Goal: Transaction & Acquisition: Subscribe to service/newsletter

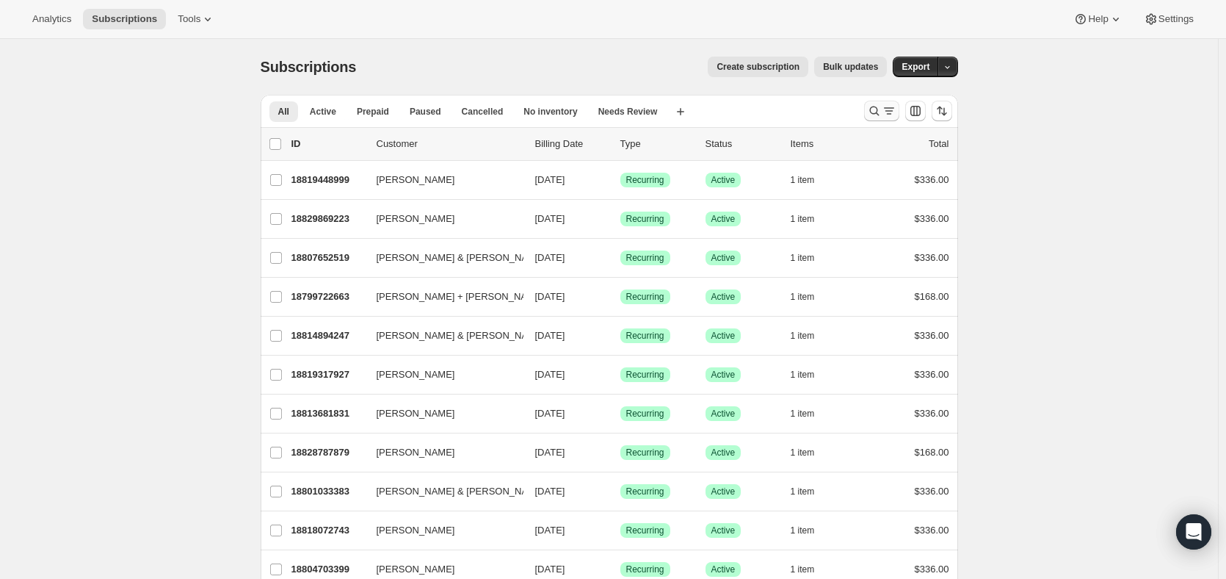
click at [889, 107] on icon "Search and filter results" at bounding box center [889, 111] width 15 height 15
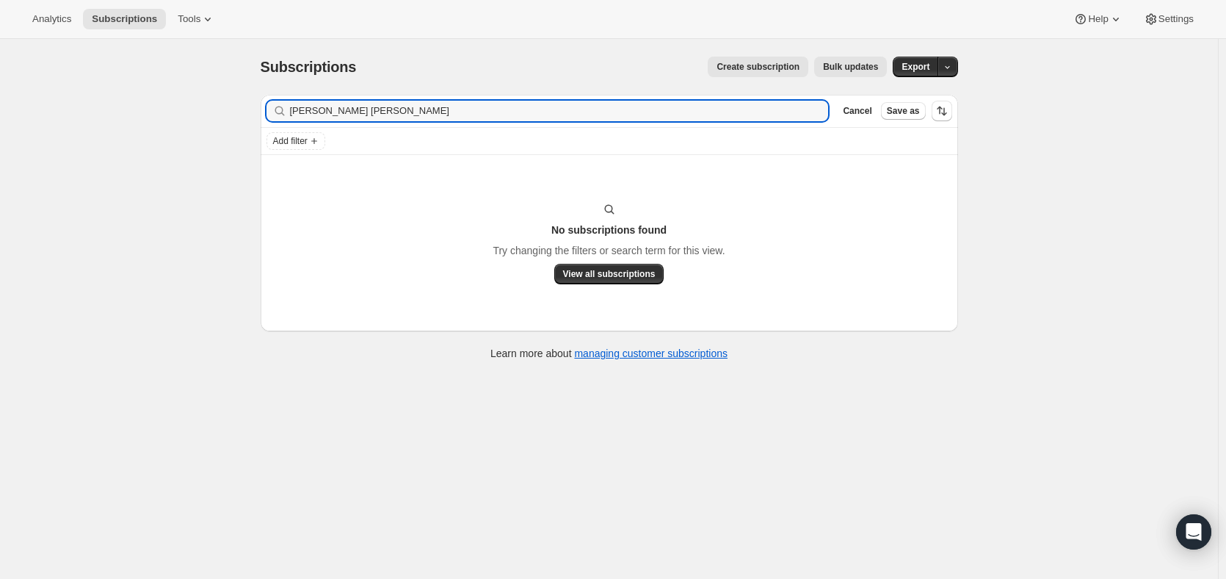
type input "[PERSON_NAME] [PERSON_NAME]"
click at [773, 68] on span "Create subscription" at bounding box center [758, 67] width 83 height 12
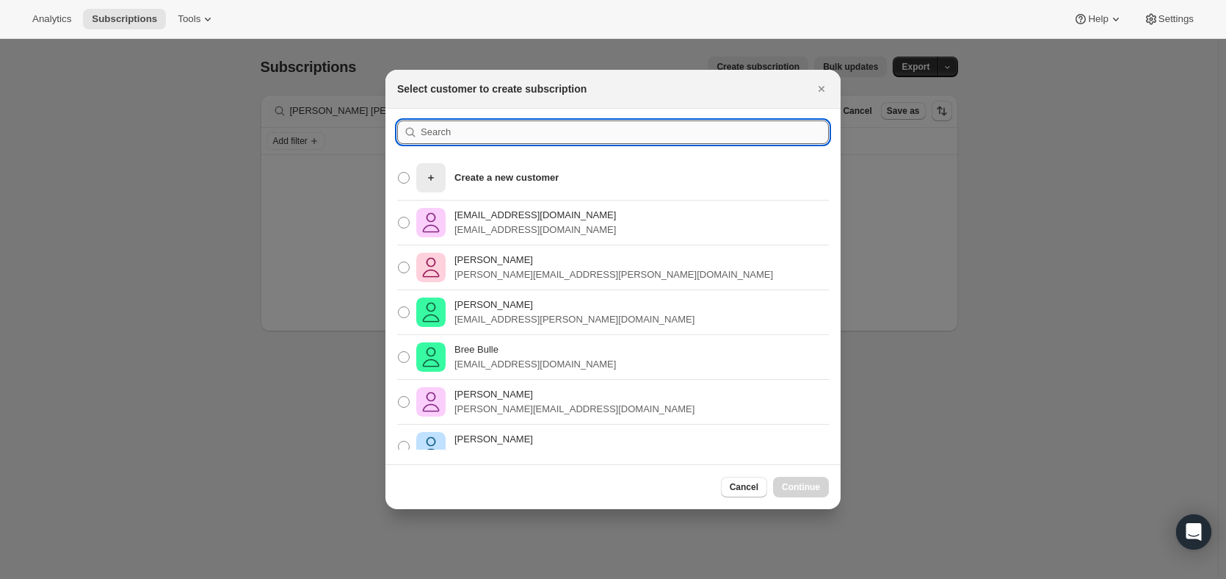
click at [454, 135] on input ":rc:" at bounding box center [625, 132] width 408 height 24
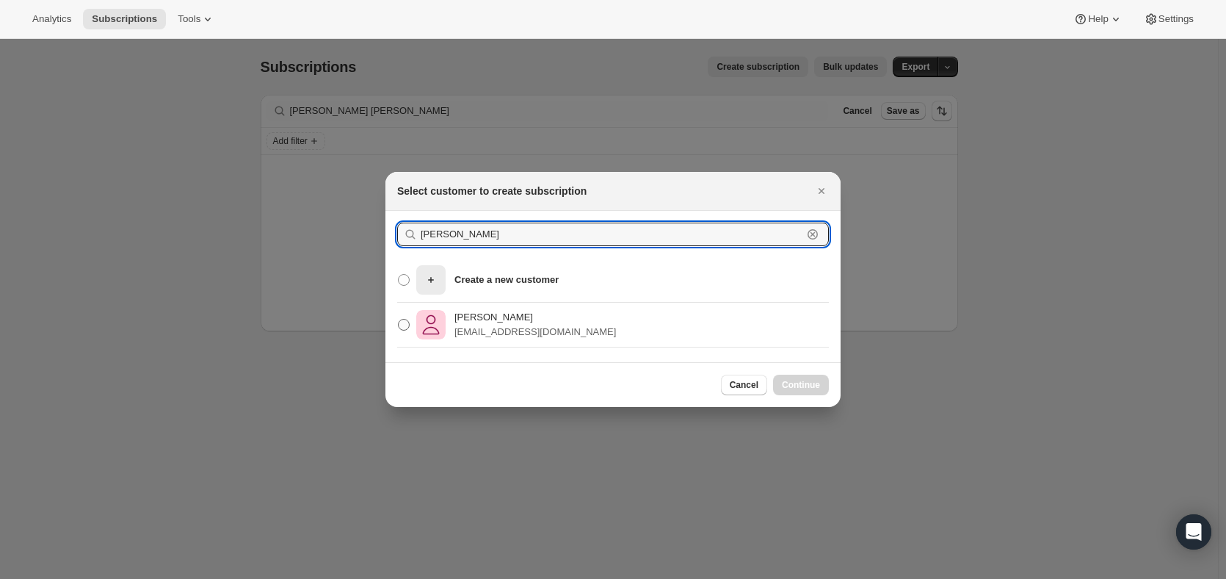
type input "[PERSON_NAME]"
click at [473, 314] on p "[PERSON_NAME]" at bounding box center [536, 317] width 162 height 15
click at [399, 319] on input "[PERSON_NAME] [EMAIL_ADDRESS][DOMAIN_NAME]" at bounding box center [398, 319] width 1 height 1
radio input "true"
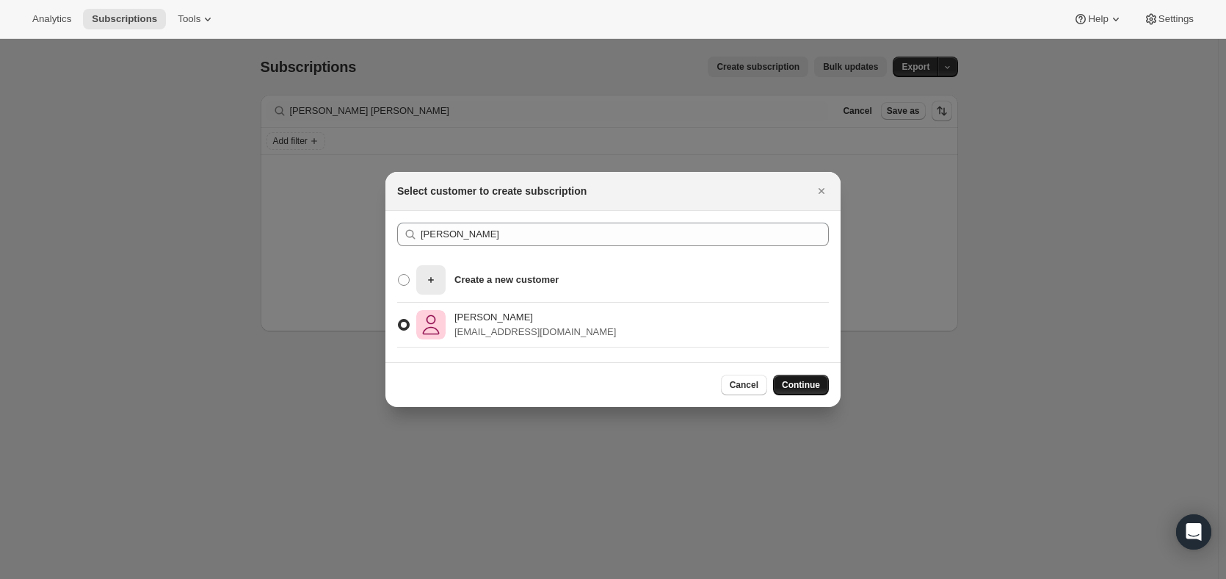
click at [798, 380] on span "Continue" at bounding box center [801, 385] width 38 height 12
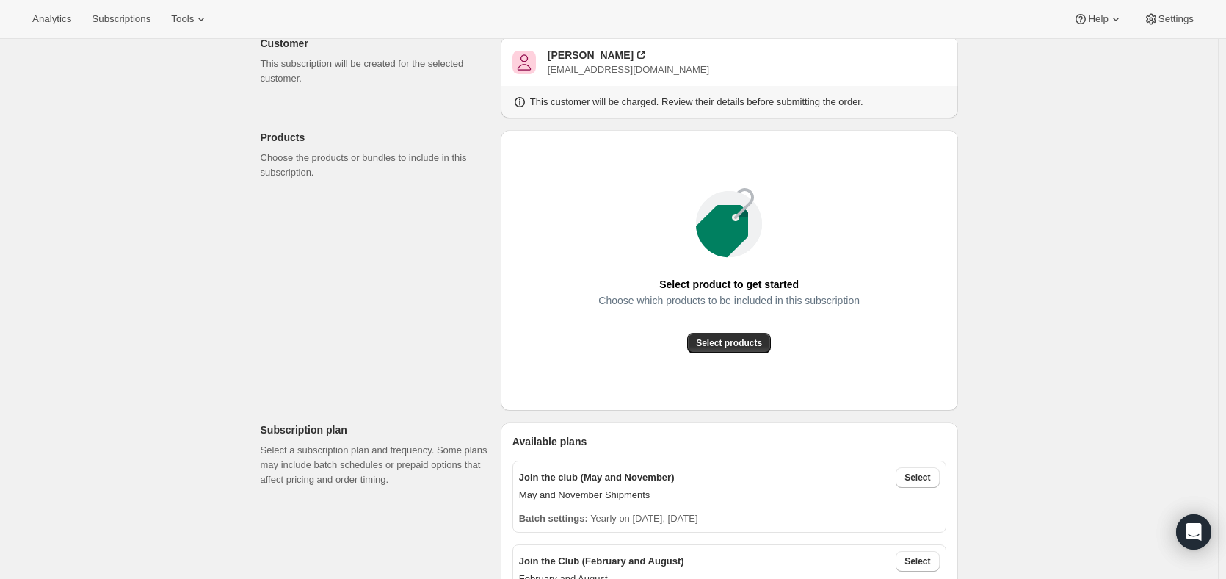
scroll to position [220, 0]
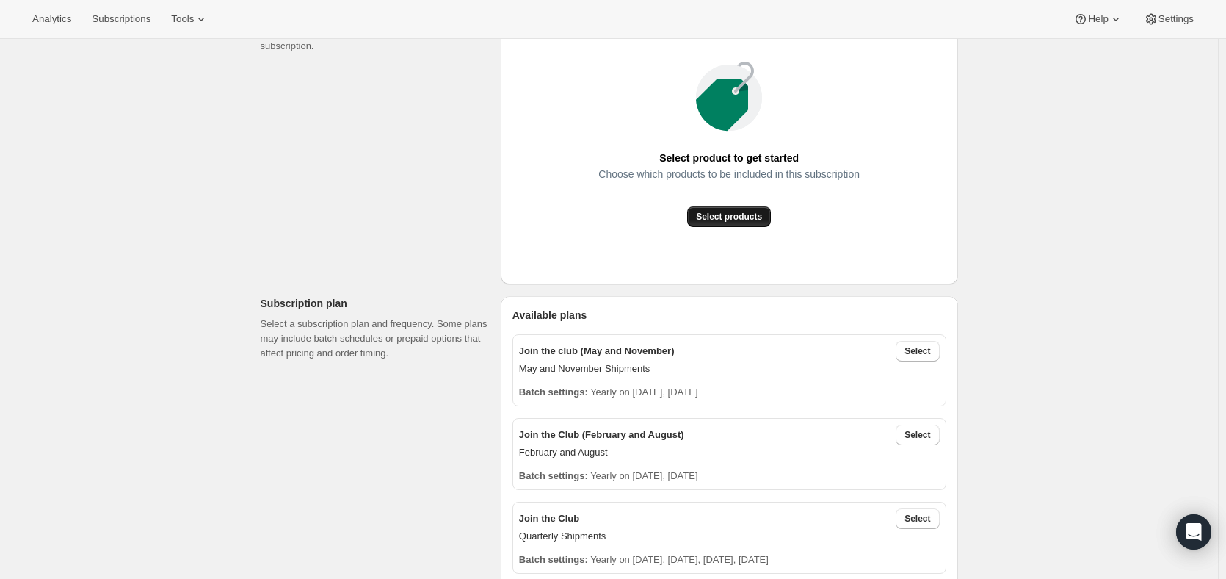
click at [727, 215] on span "Select products" at bounding box center [729, 217] width 66 height 12
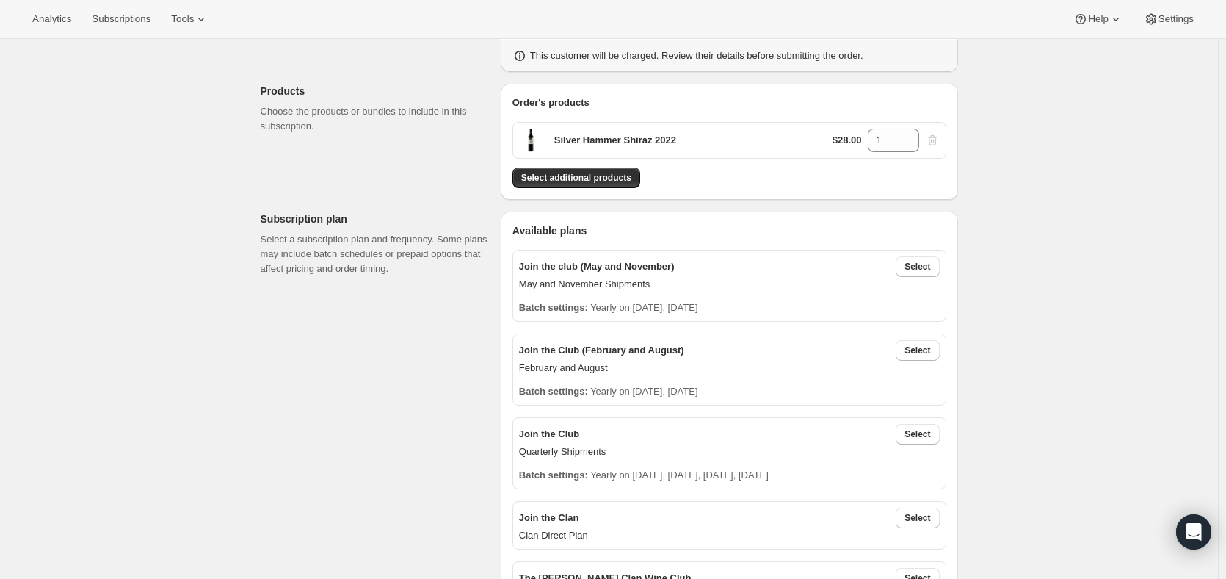
scroll to position [0, 0]
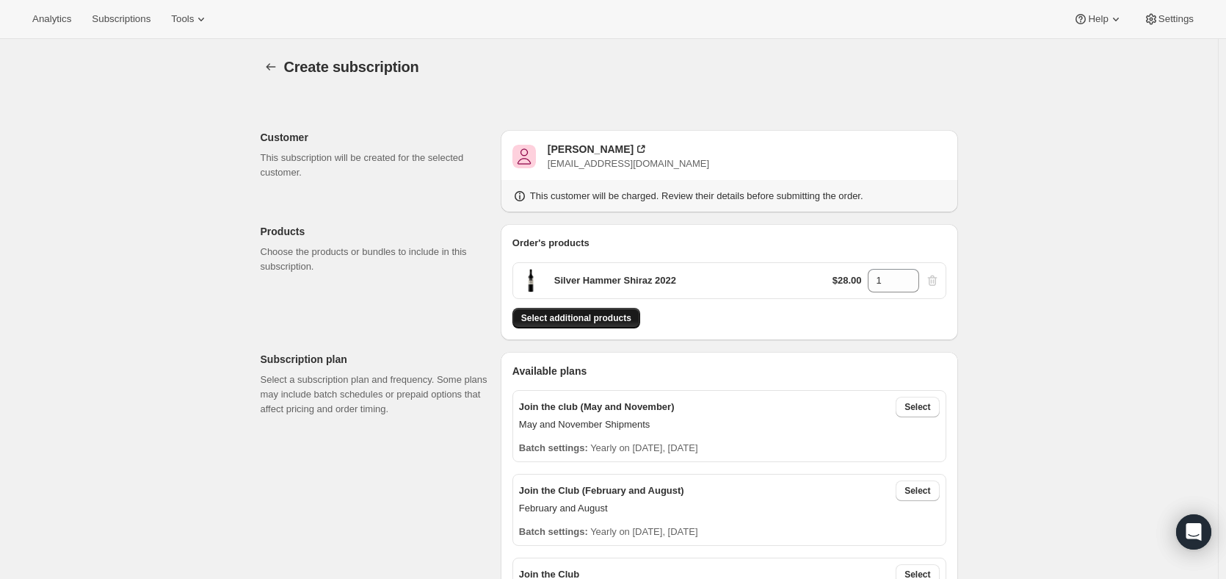
click at [579, 319] on span "Select additional products" at bounding box center [576, 318] width 110 height 12
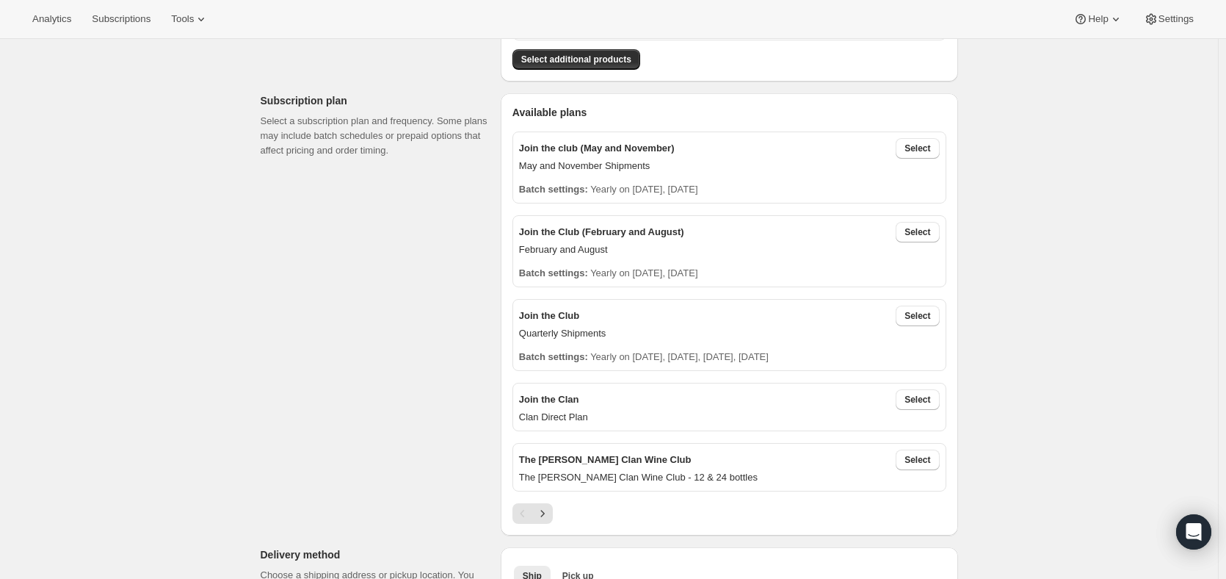
scroll to position [220, 0]
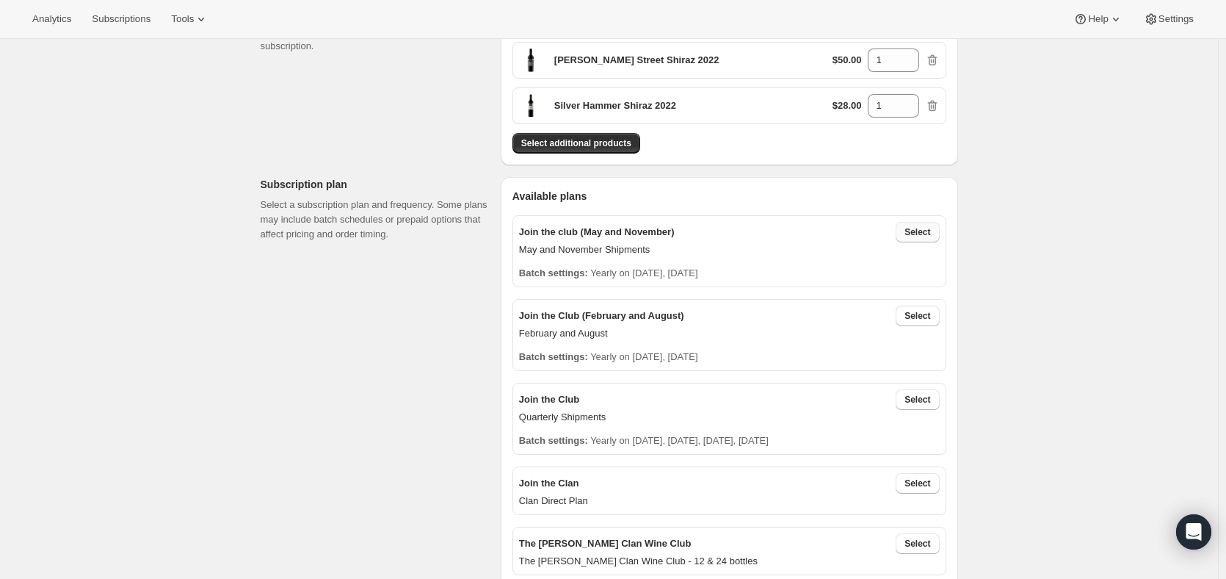
click at [922, 233] on span "Select" at bounding box center [918, 232] width 26 height 12
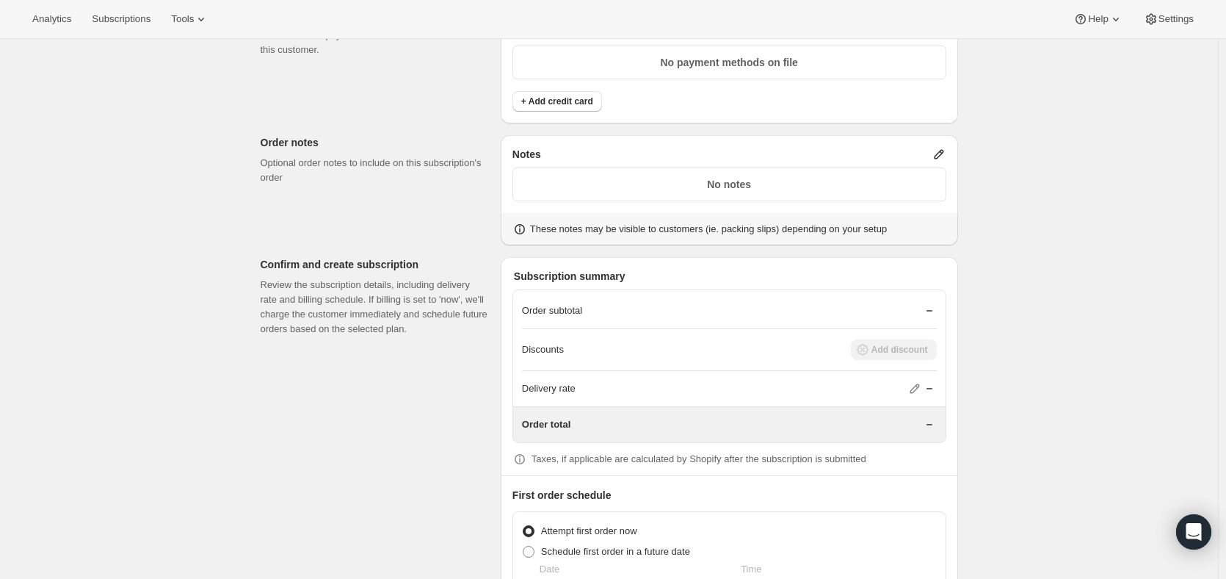
scroll to position [1186, 0]
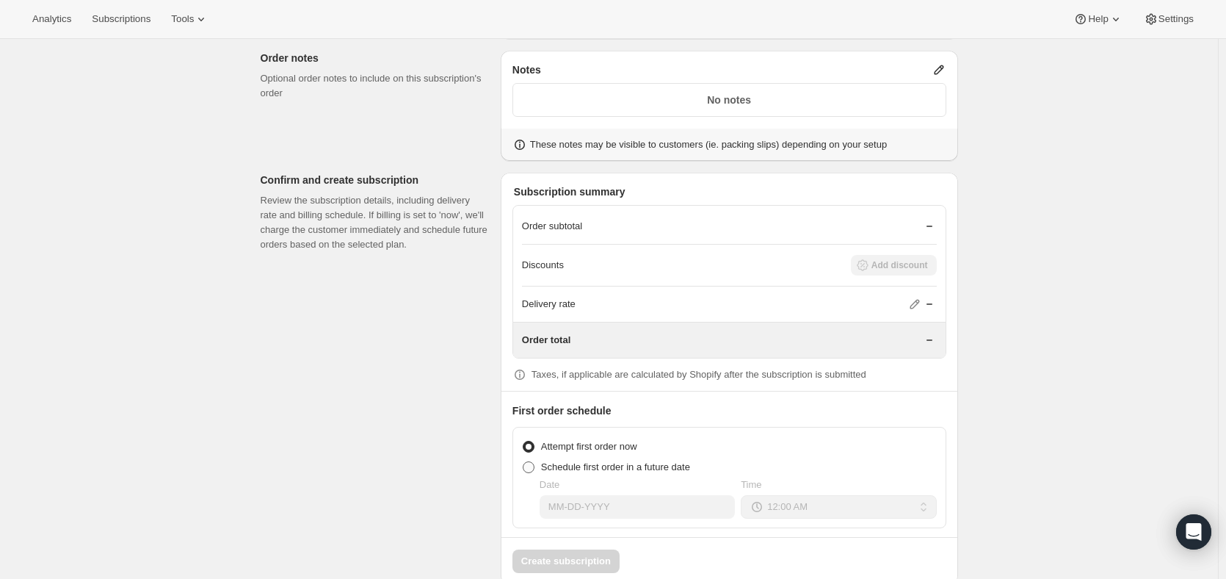
click at [532, 461] on span at bounding box center [529, 467] width 12 height 12
click at [524, 461] on input "Schedule first order in a future date" at bounding box center [523, 461] width 1 height 1
radio input "true"
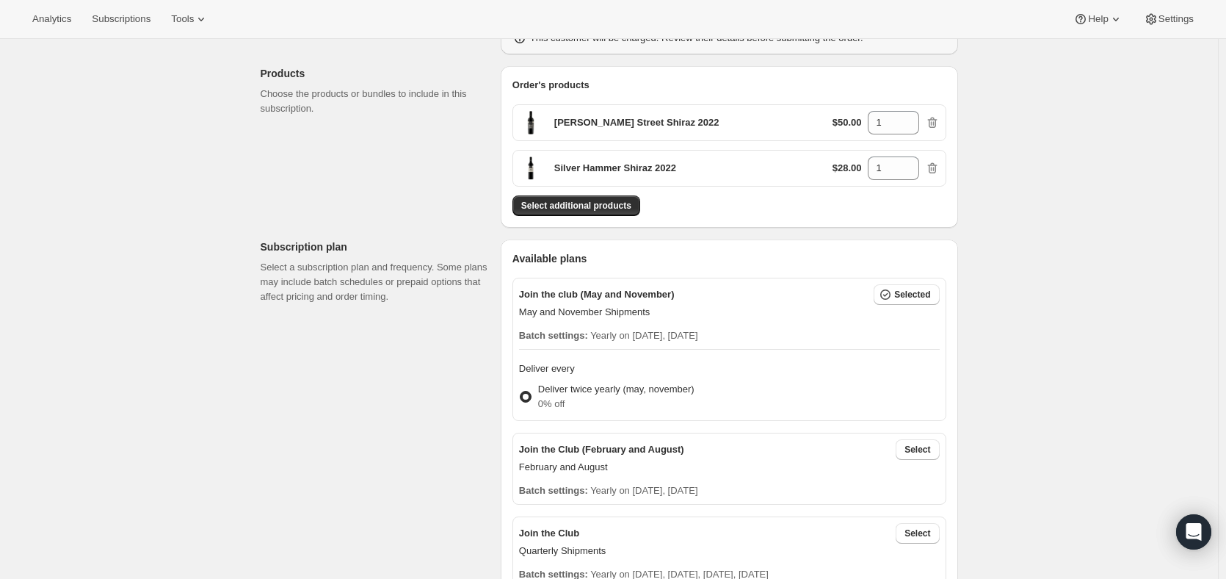
scroll to position [305, 0]
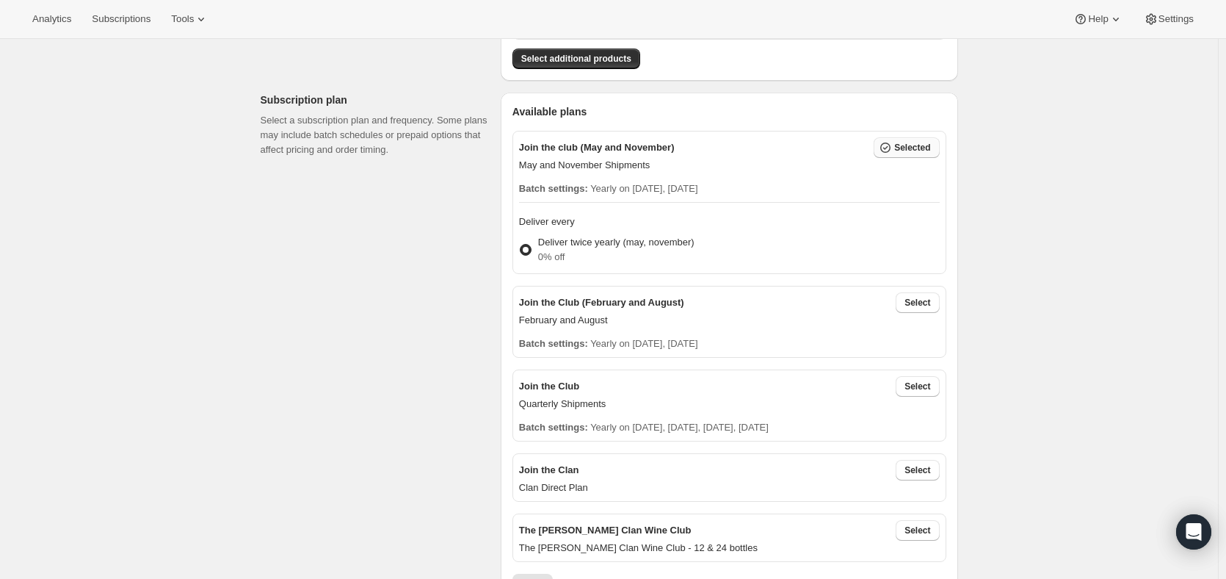
click at [903, 148] on span "Selected" at bounding box center [913, 148] width 36 height 12
click at [521, 249] on div "Join the club (May and November) Selected May and November Shipments Batch sett…" at bounding box center [730, 202] width 434 height 143
click at [528, 249] on span at bounding box center [526, 250] width 12 height 12
click at [521, 245] on input "Deliver twice yearly (may, november) 0% off" at bounding box center [520, 244] width 1 height 1
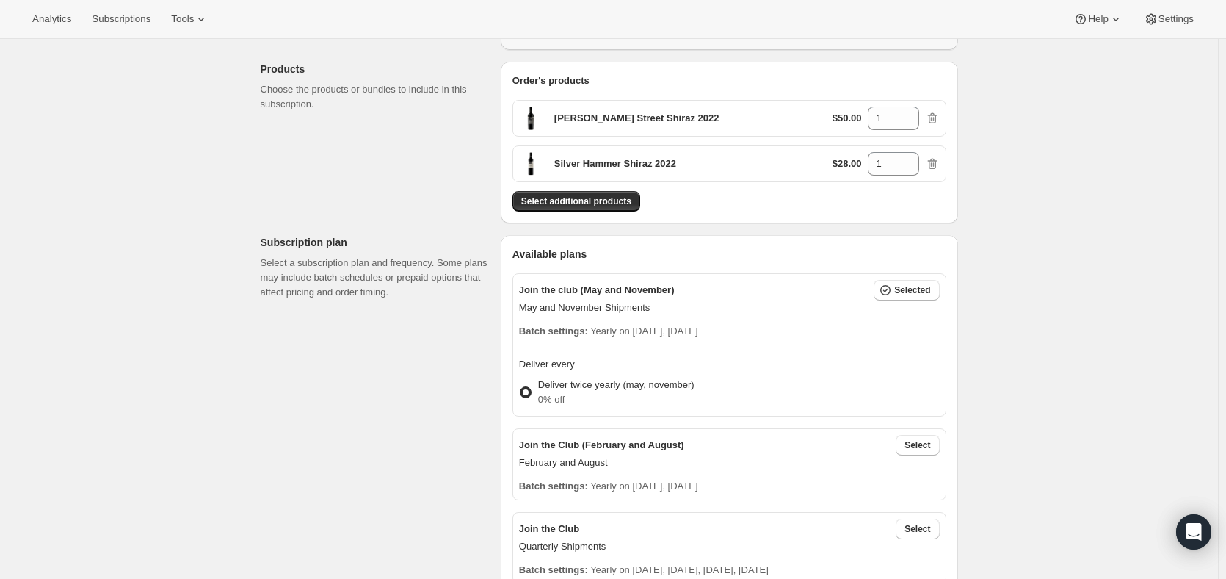
scroll to position [158, 0]
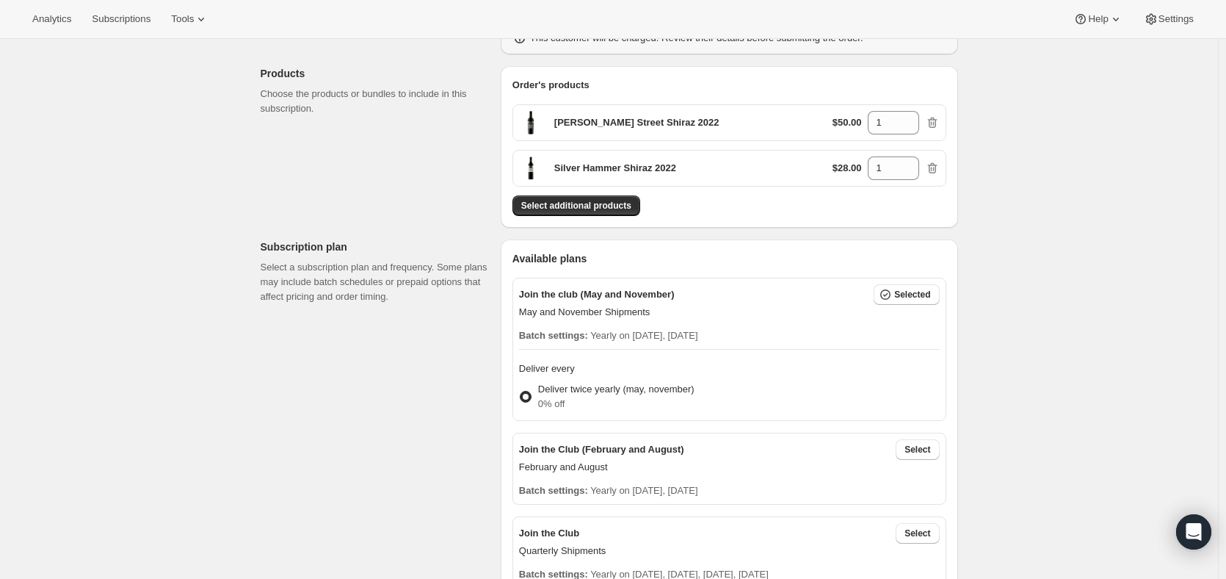
click at [526, 391] on span at bounding box center [526, 397] width 12 height 12
click at [521, 391] on input "Deliver twice yearly (may, november) 0% off" at bounding box center [520, 391] width 1 height 1
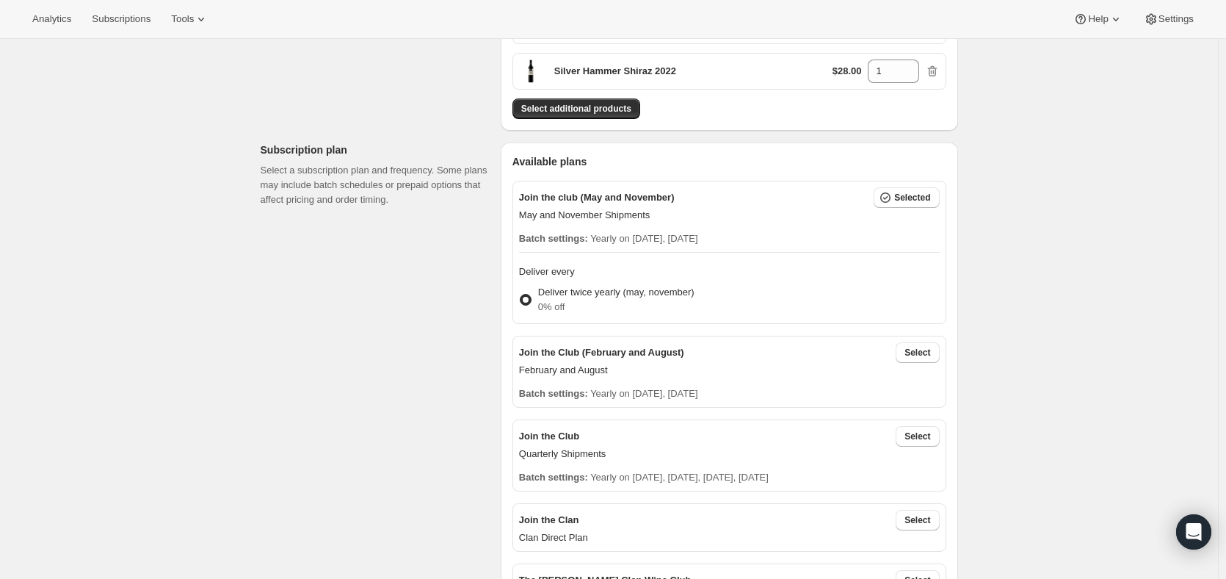
scroll to position [305, 0]
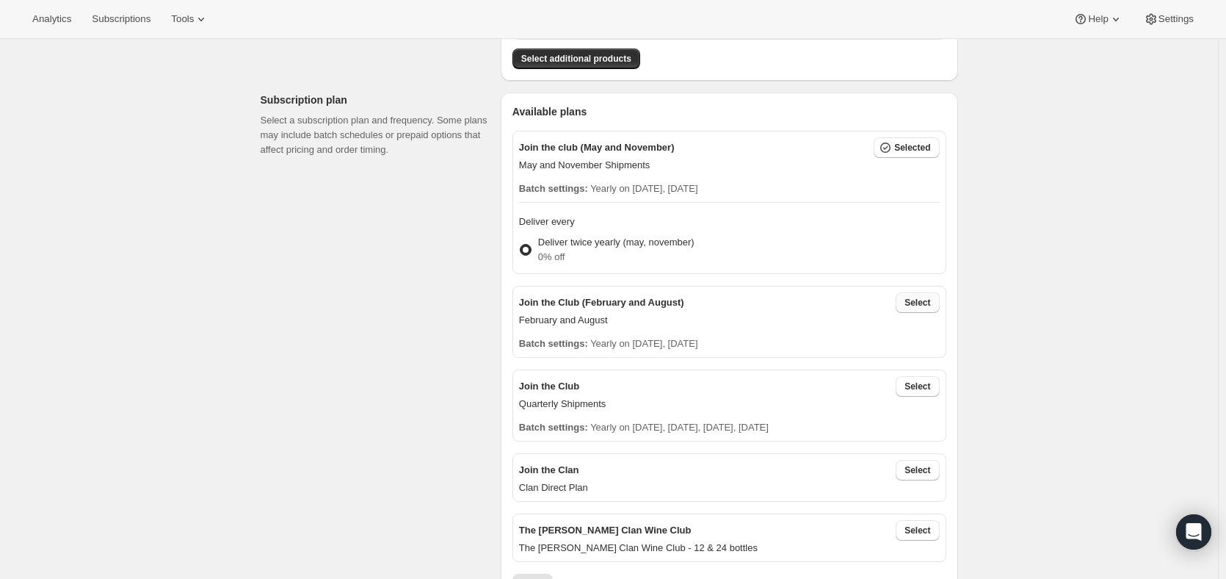
click at [916, 302] on span "Select" at bounding box center [918, 303] width 26 height 12
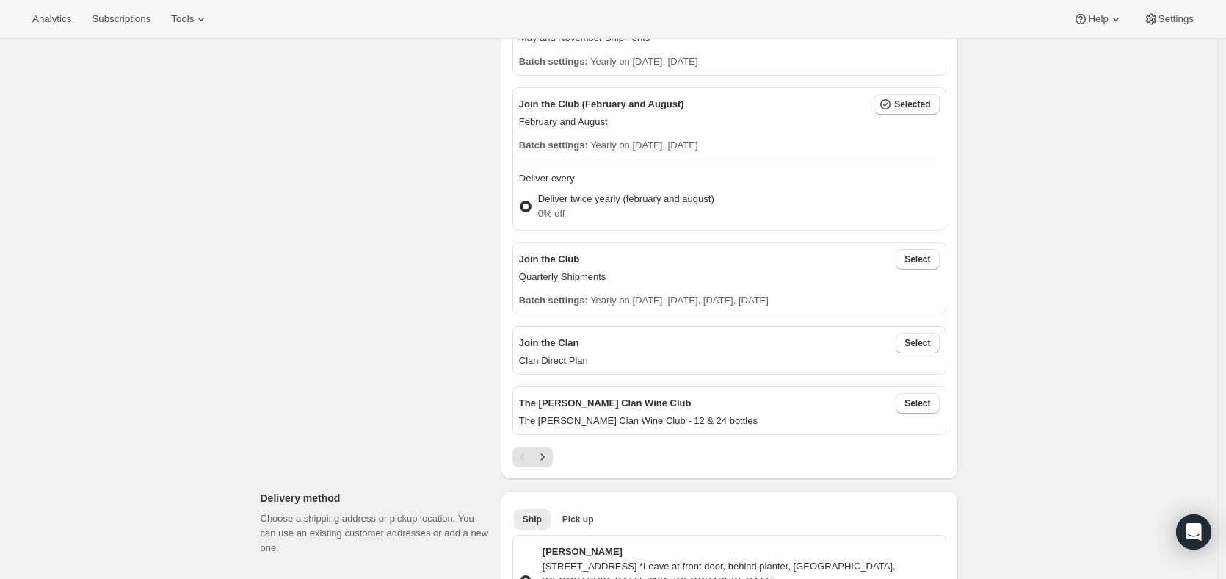
scroll to position [452, 0]
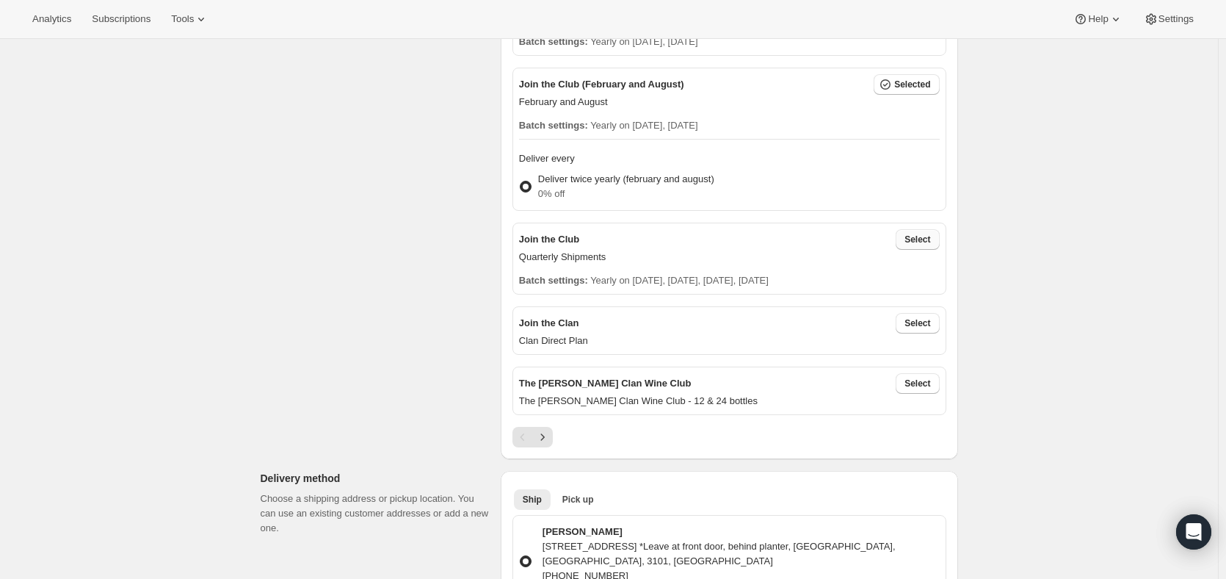
click at [917, 239] on span "Select" at bounding box center [918, 240] width 26 height 12
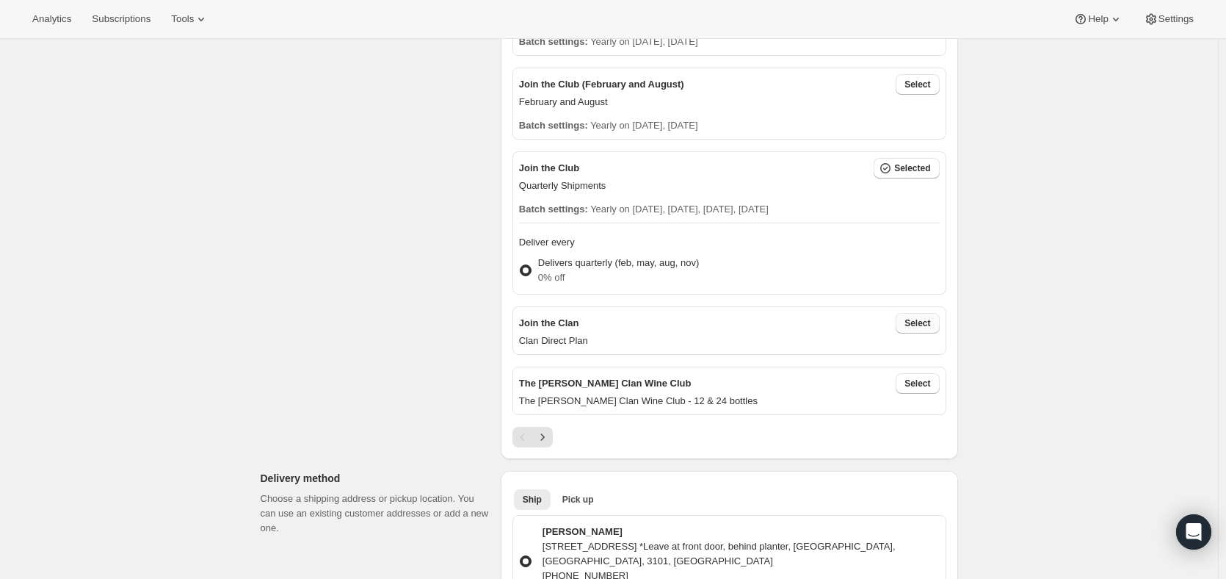
click at [906, 319] on button "Select" at bounding box center [917, 323] width 43 height 21
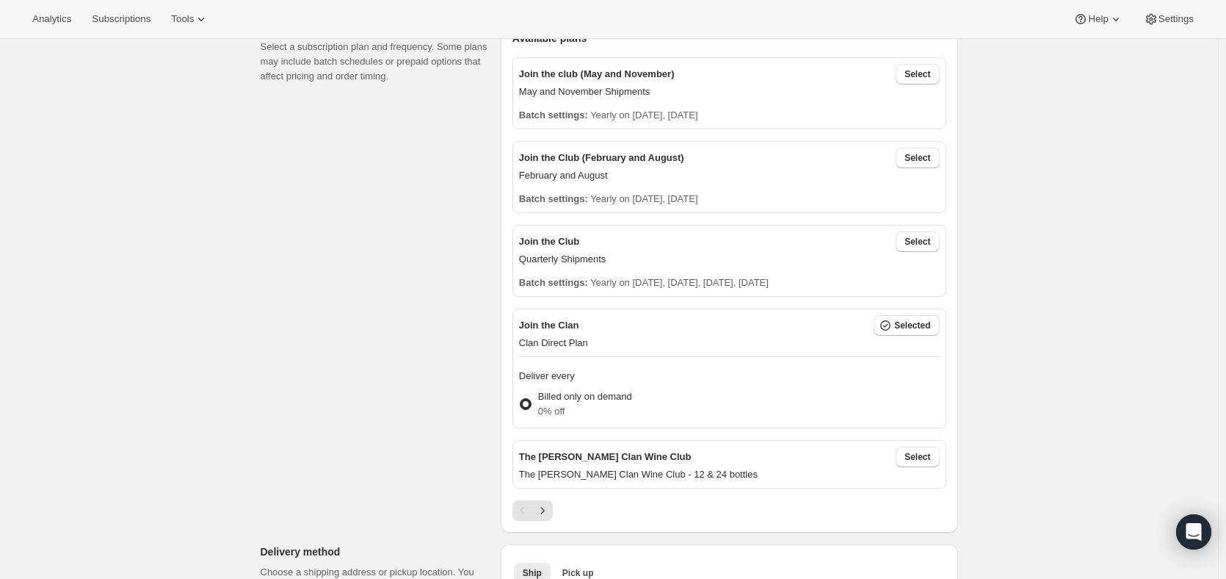
scroll to position [231, 0]
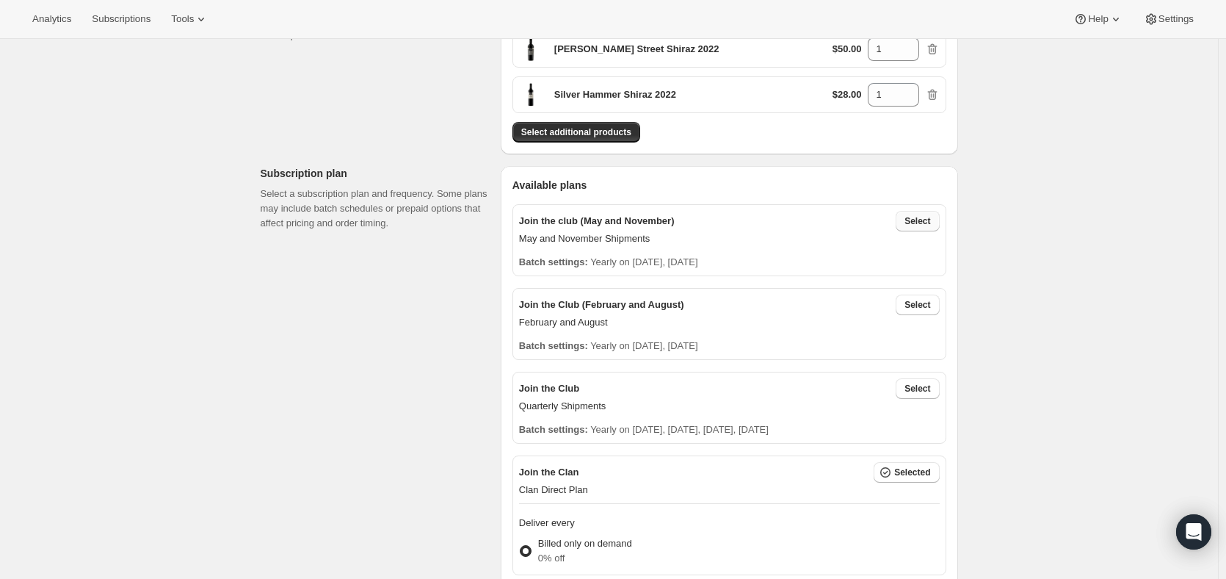
click at [917, 222] on span "Select" at bounding box center [918, 221] width 26 height 12
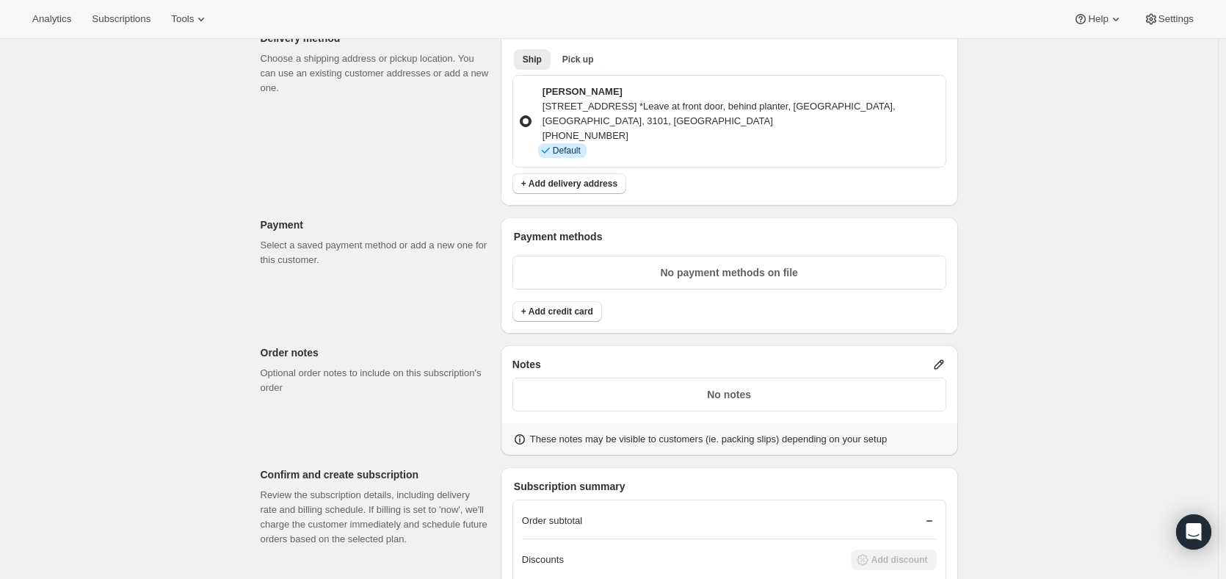
scroll to position [892, 0]
click at [541, 305] on span "+ Add credit card" at bounding box center [557, 311] width 72 height 12
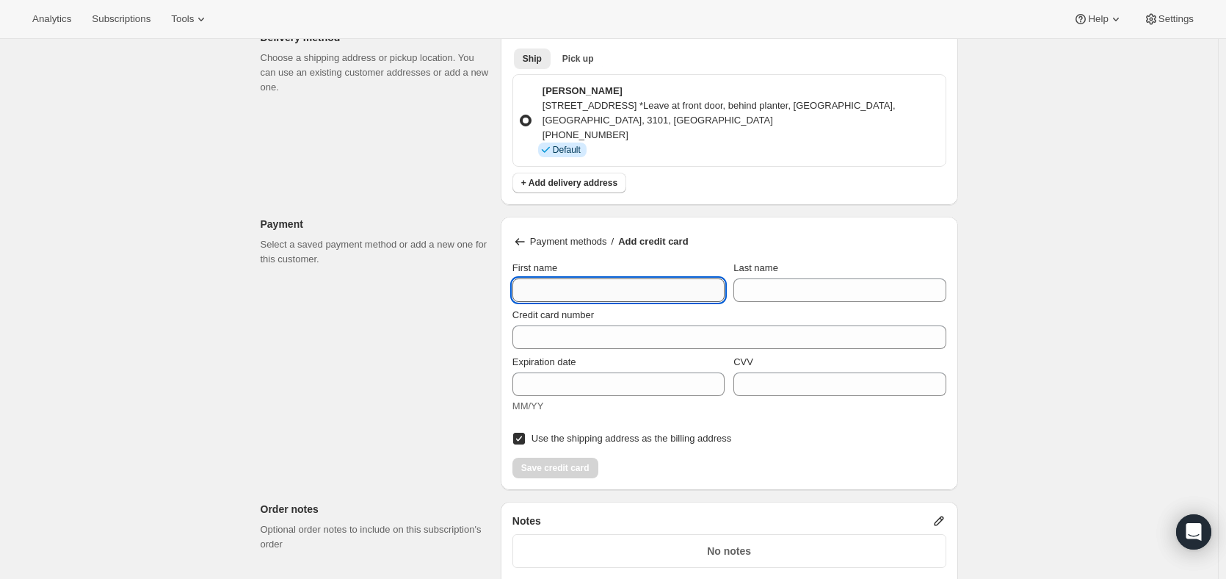
click at [545, 278] on input "First name" at bounding box center [619, 290] width 212 height 24
type input "3"
type input "[PERSON_NAME]"
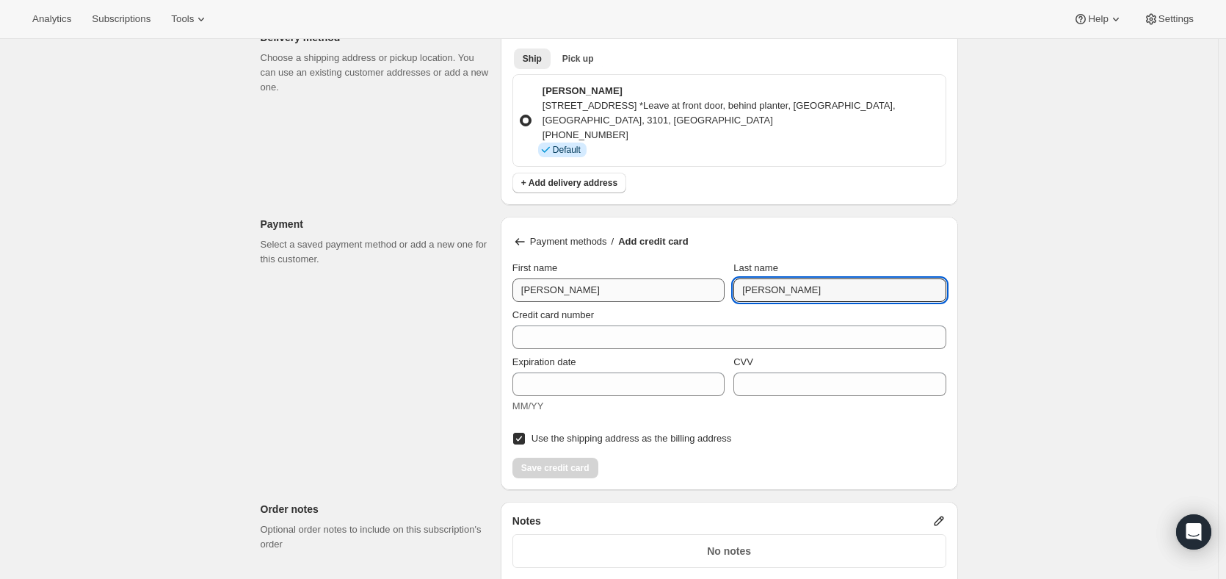
type input "[PERSON_NAME]"
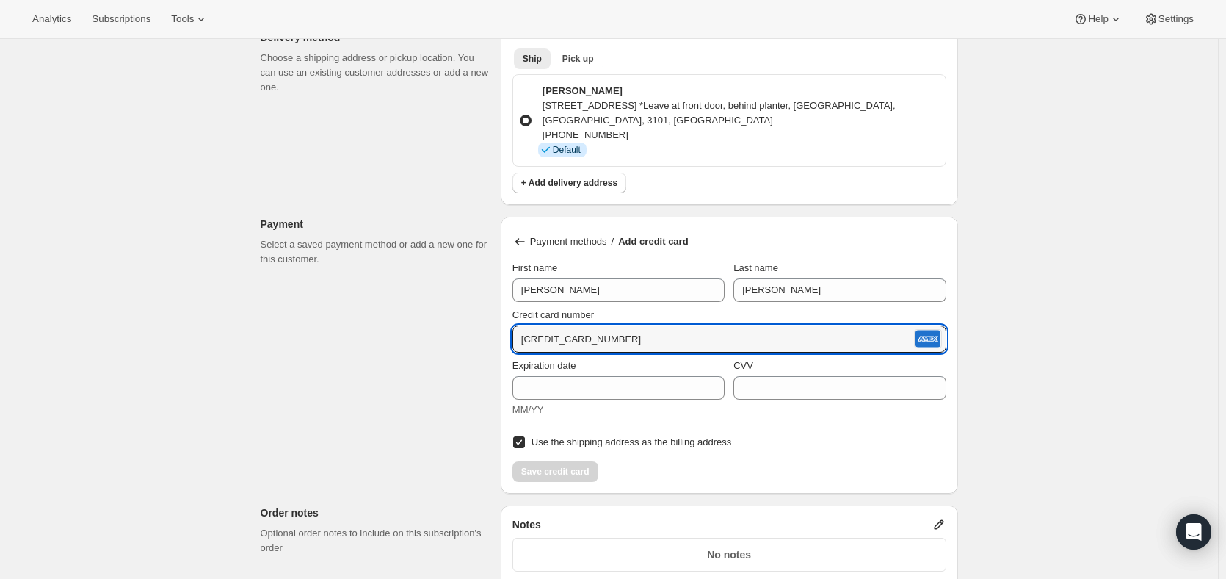
type input "[CREDIT_CARD_NUMBER]"
click at [468, 289] on div "Customer This subscription will be created for the selected customer. [PERSON_N…" at bounding box center [603, 120] width 709 height 1837
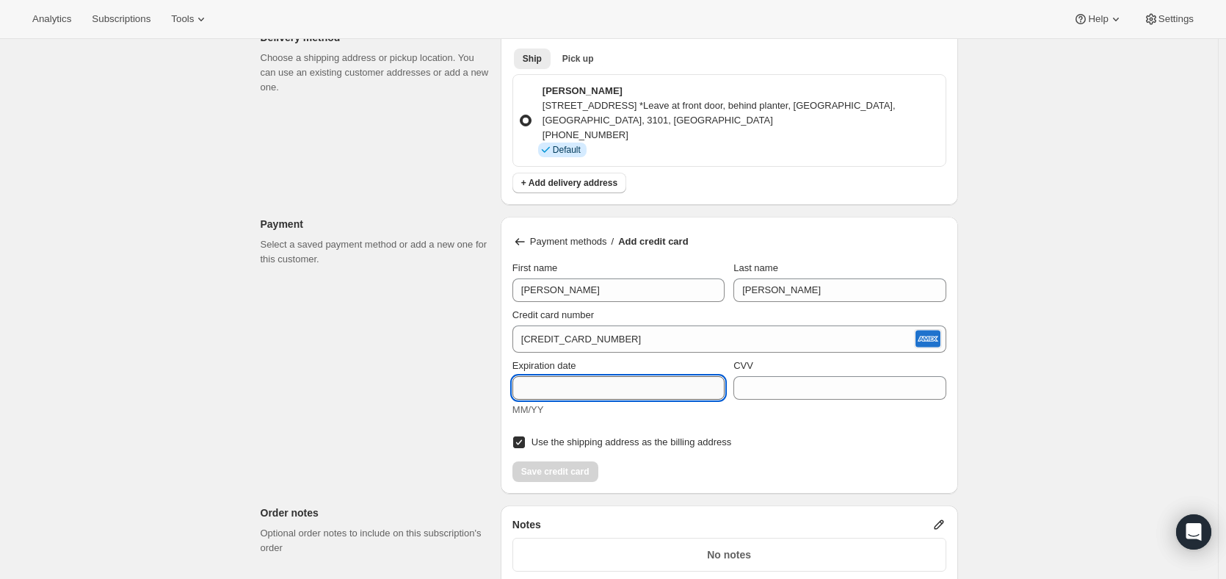
click at [543, 376] on input "Expiration date" at bounding box center [619, 388] width 212 height 24
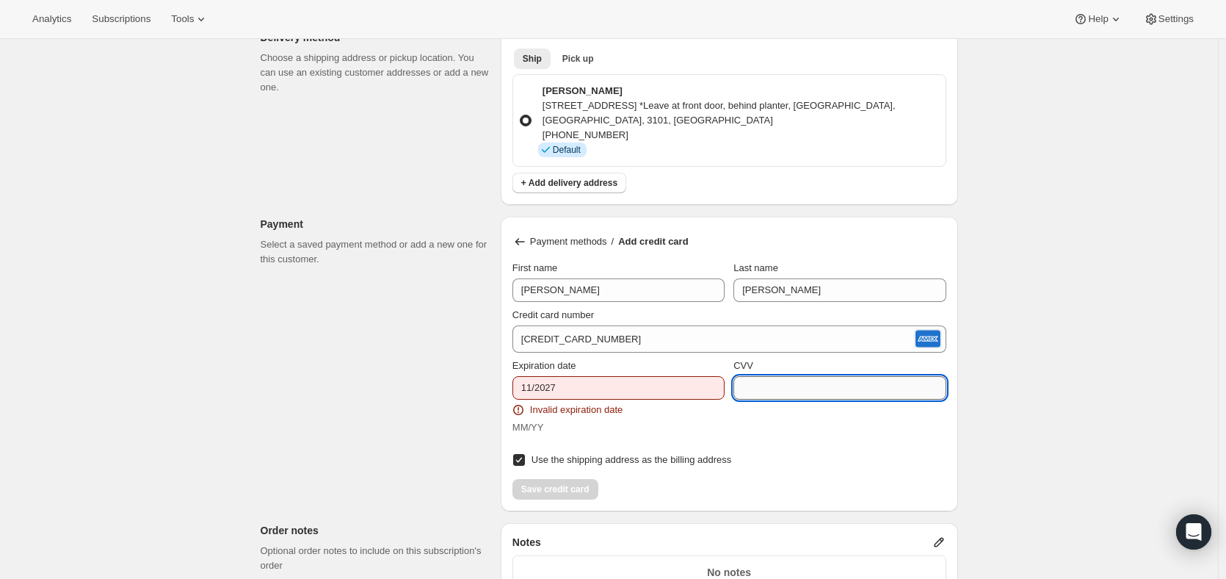
click at [829, 376] on input "CVV" at bounding box center [840, 388] width 212 height 24
click at [892, 376] on input "CVV" at bounding box center [840, 388] width 212 height 24
click at [591, 376] on input "11/2027" at bounding box center [619, 388] width 212 height 24
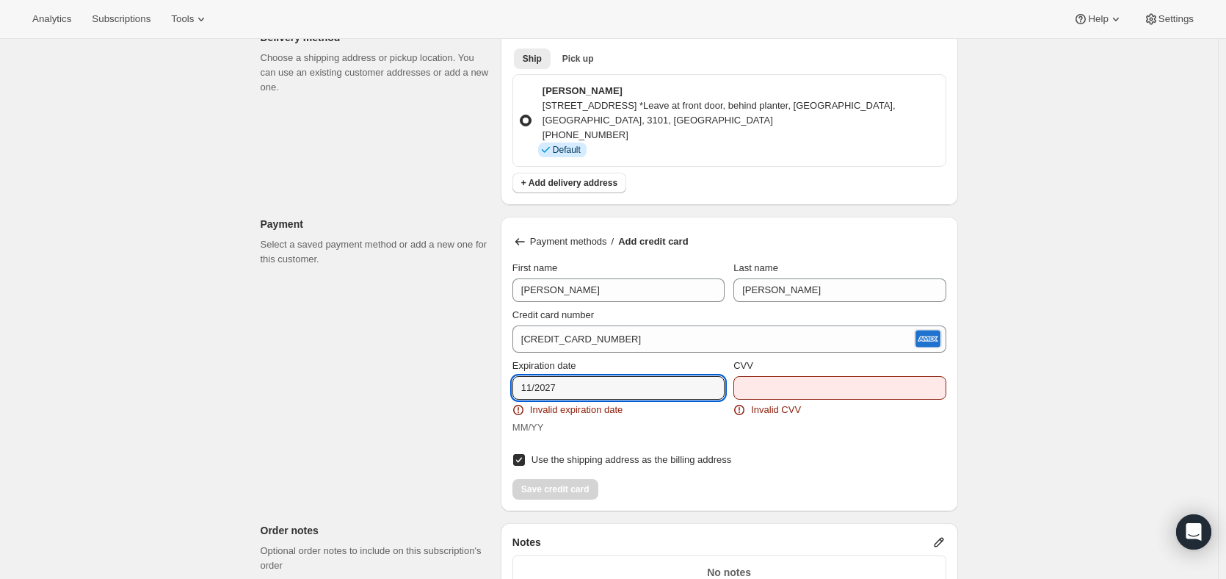
drag, startPoint x: 577, startPoint y: 360, endPoint x: 440, endPoint y: 358, distance: 136.6
click at [440, 358] on div "Customer This subscription will be created for the selected customer. [PERSON_N…" at bounding box center [603, 129] width 709 height 1854
click at [574, 376] on input "11/2027" at bounding box center [619, 388] width 212 height 24
click at [592, 358] on div "Expiration date" at bounding box center [619, 365] width 212 height 15
drag, startPoint x: 569, startPoint y: 360, endPoint x: 452, endPoint y: 358, distance: 117.5
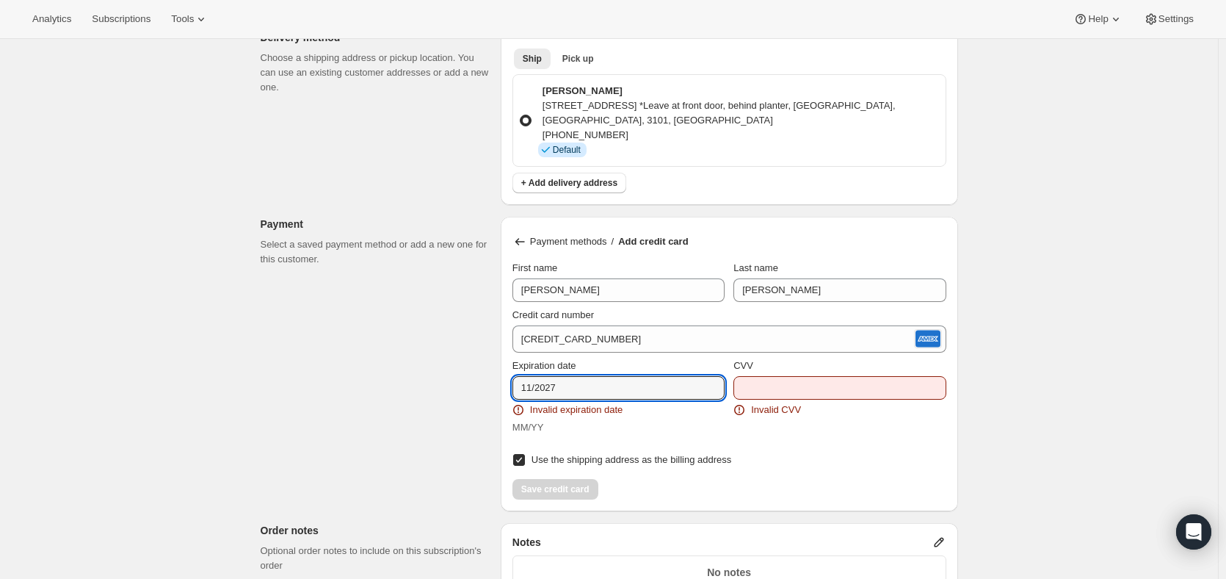
click at [452, 358] on div "Customer This subscription will be created for the selected customer. [PERSON_N…" at bounding box center [603, 129] width 709 height 1854
type input "11/20207"
click at [823, 397] on div "CVV Invalid CVV" at bounding box center [840, 396] width 212 height 76
